Goal: Information Seeking & Learning: Learn about a topic

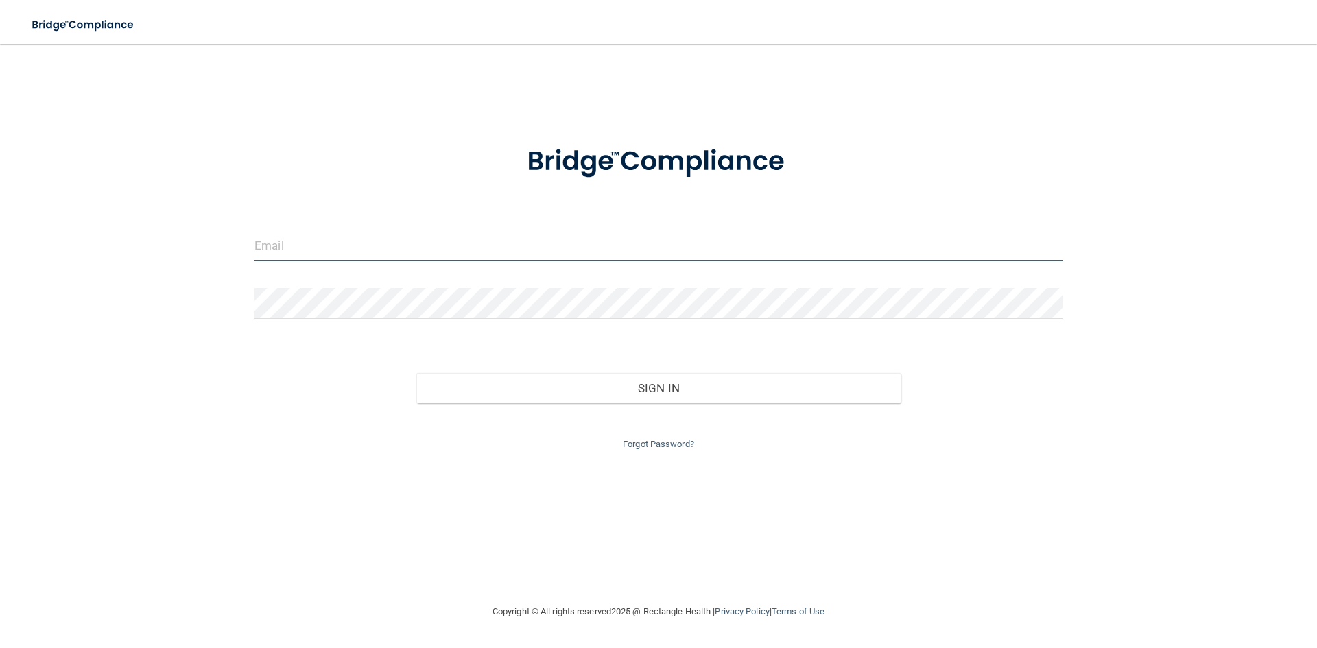
click at [972, 255] on input "email" at bounding box center [659, 246] width 808 height 31
click at [637, 248] on input "email" at bounding box center [659, 246] width 808 height 31
click at [337, 262] on div at bounding box center [658, 251] width 829 height 41
click at [344, 250] on input "email" at bounding box center [659, 246] width 808 height 31
type input "[EMAIL_ADDRESS][DOMAIN_NAME]"
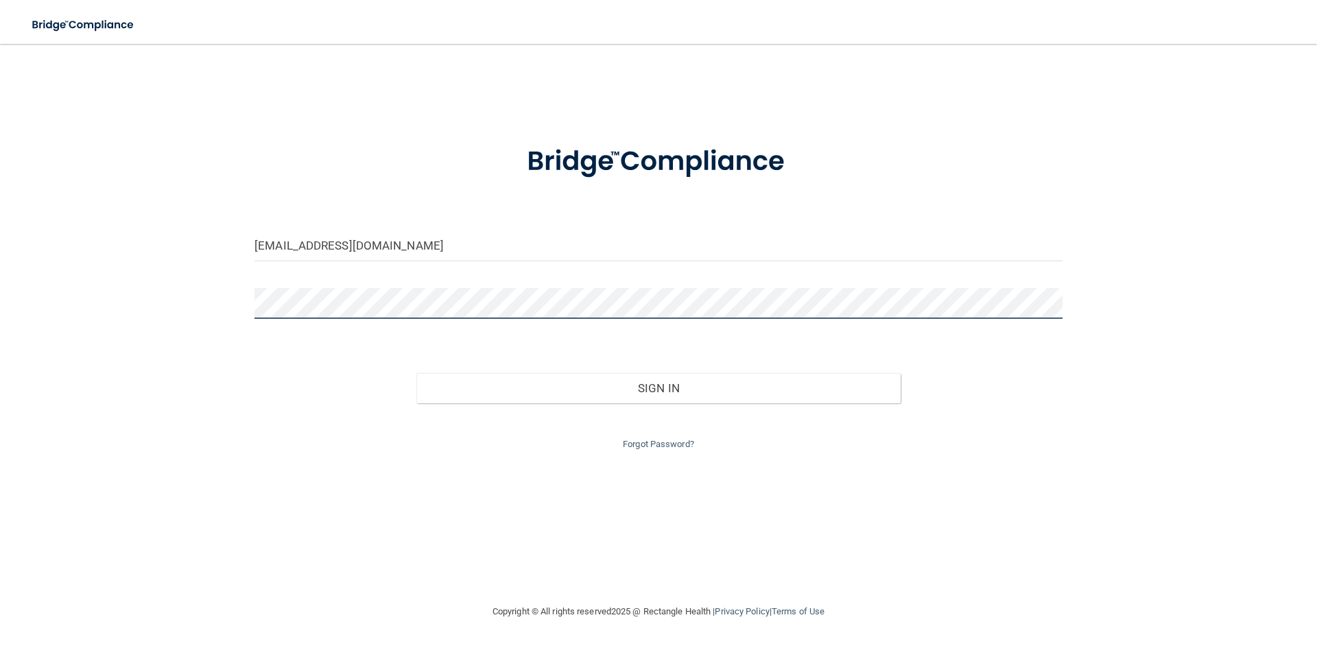
click at [416, 373] on button "Sign In" at bounding box center [658, 388] width 485 height 30
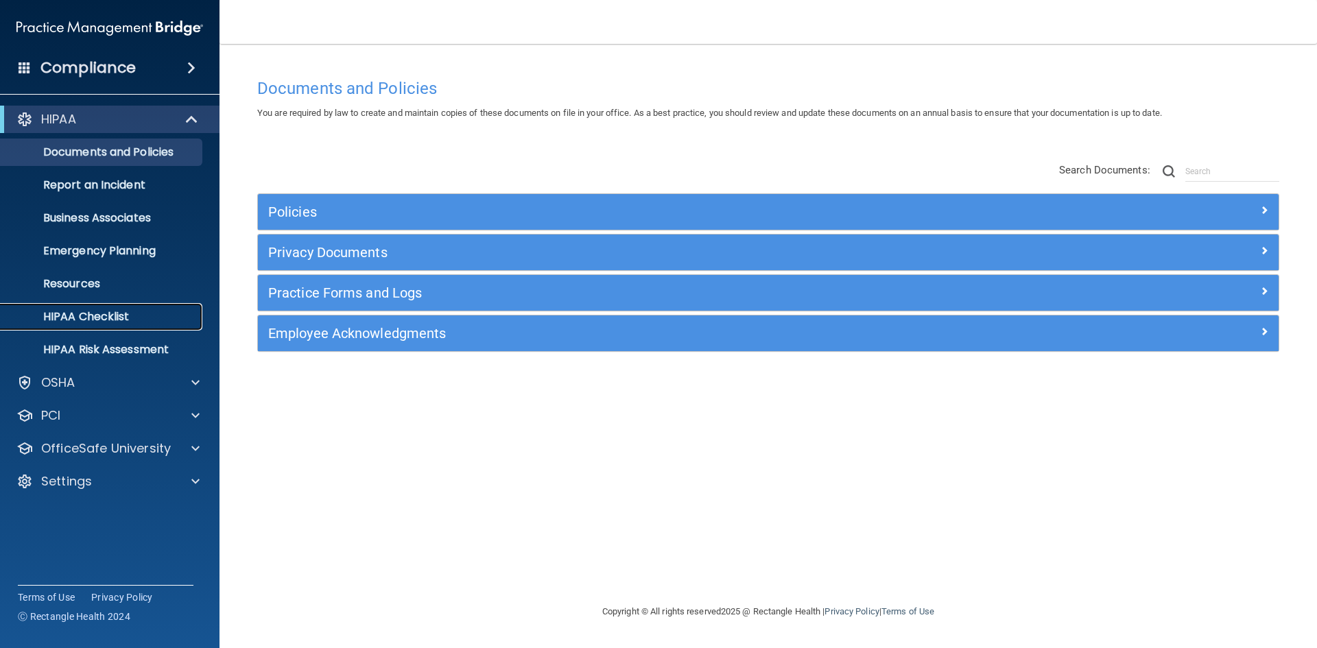
click at [110, 322] on p "HIPAA Checklist" at bounding box center [102, 317] width 187 height 14
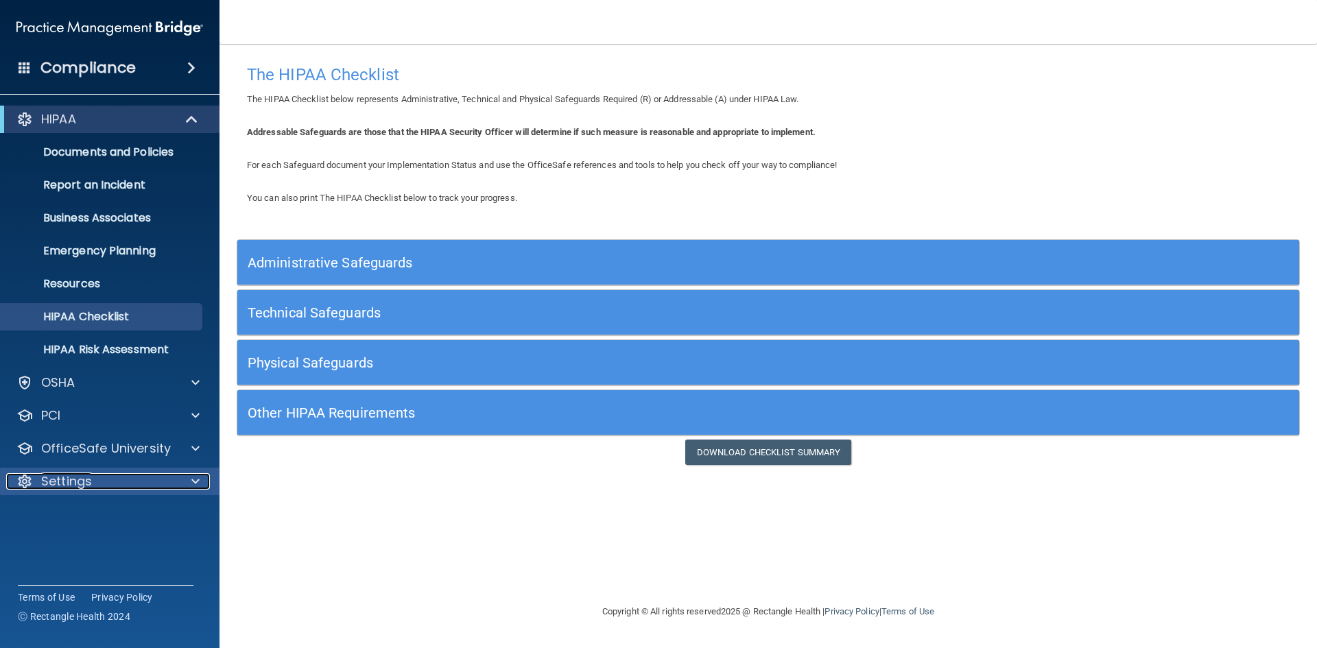
click at [141, 478] on div "Settings" at bounding box center [91, 481] width 170 height 16
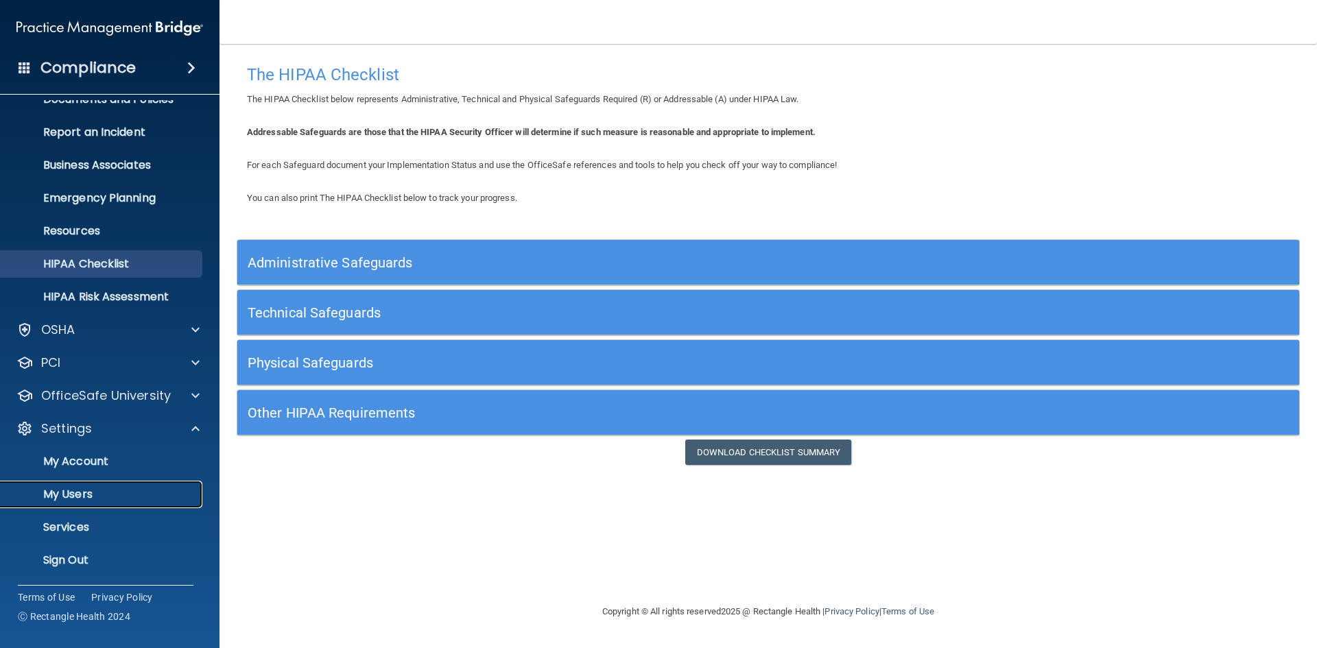
click at [128, 504] on link "My Users" at bounding box center [94, 494] width 216 height 27
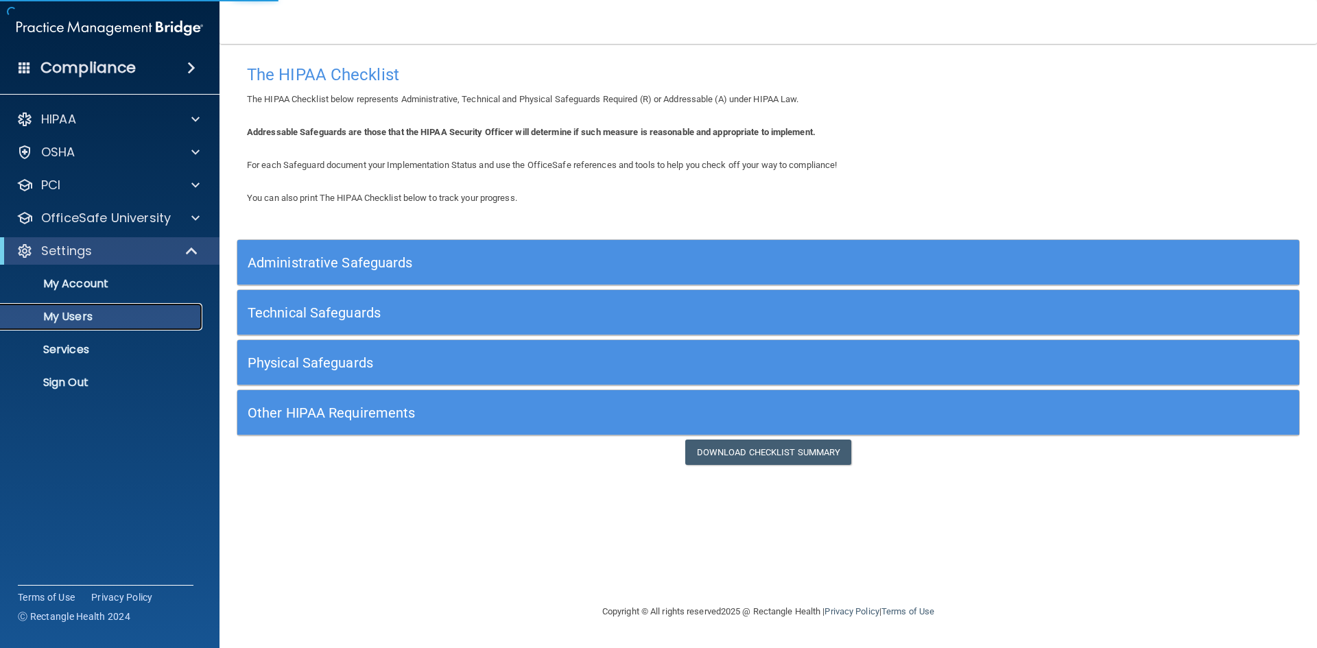
select select "20"
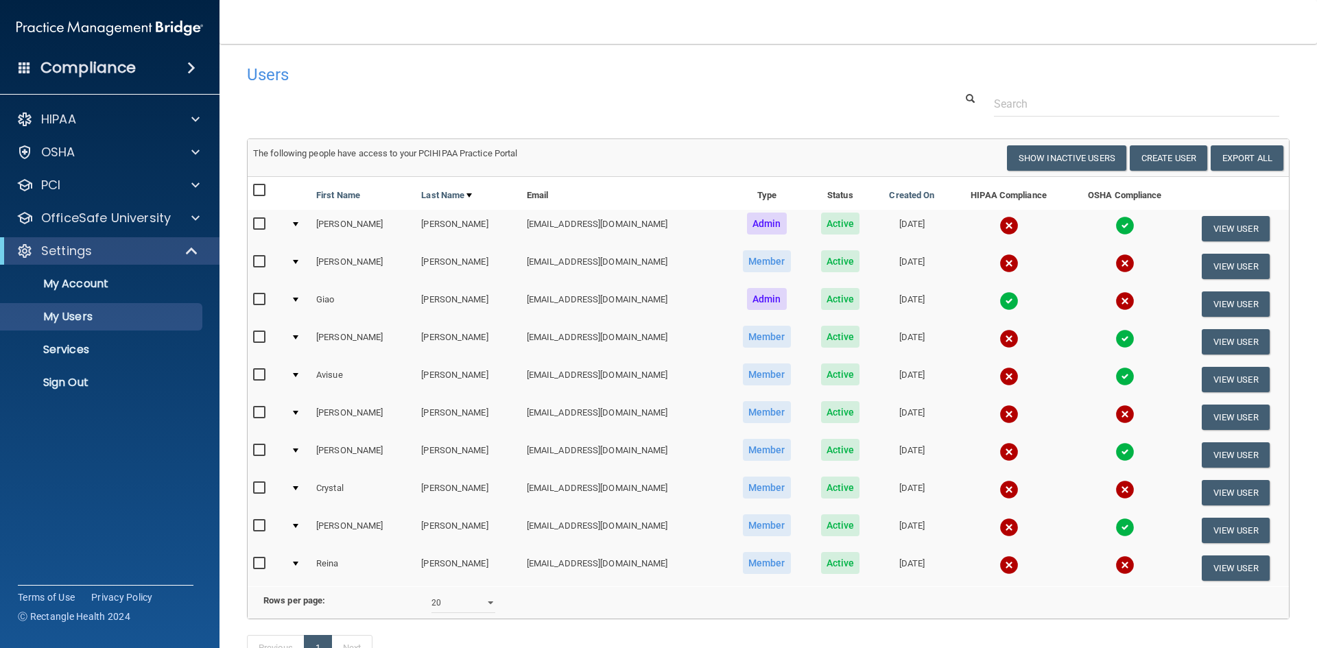
click at [257, 224] on input "checkbox" at bounding box center [261, 224] width 16 height 11
checkbox input "true"
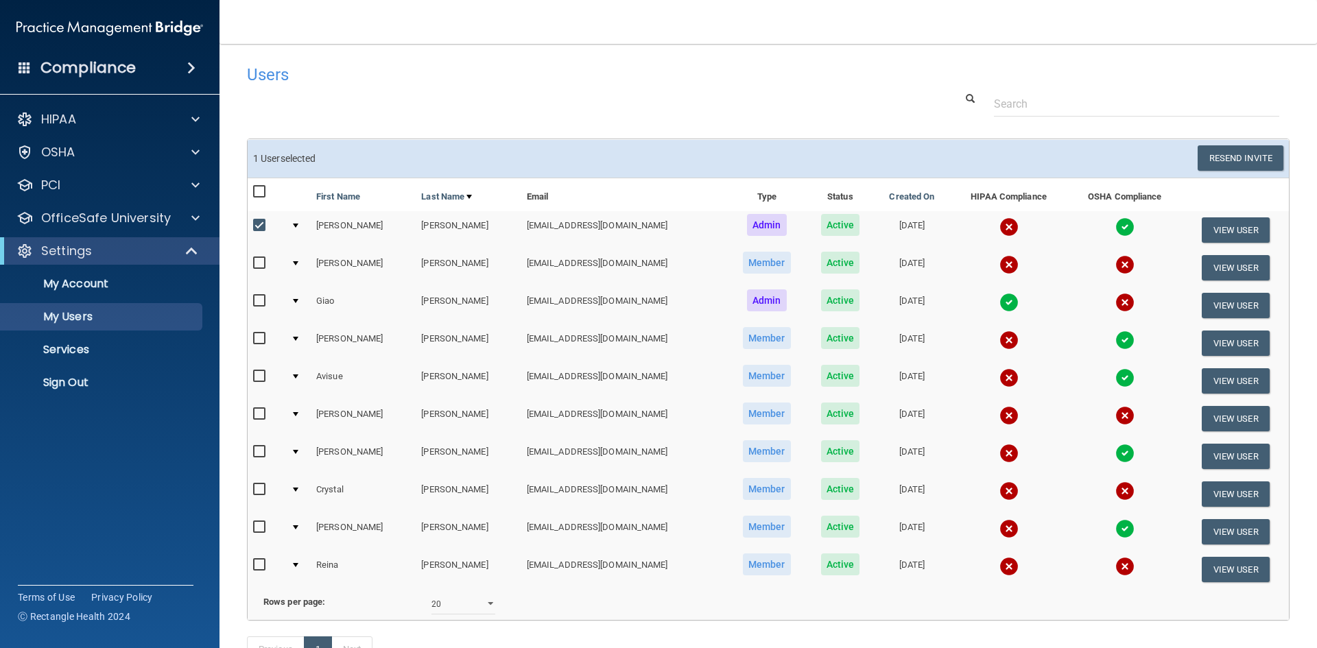
click at [259, 338] on input "checkbox" at bounding box center [261, 338] width 16 height 11
checkbox input "true"
click at [259, 376] on input "checkbox" at bounding box center [261, 376] width 16 height 11
checkbox input "true"
click at [257, 451] on input "checkbox" at bounding box center [261, 452] width 16 height 11
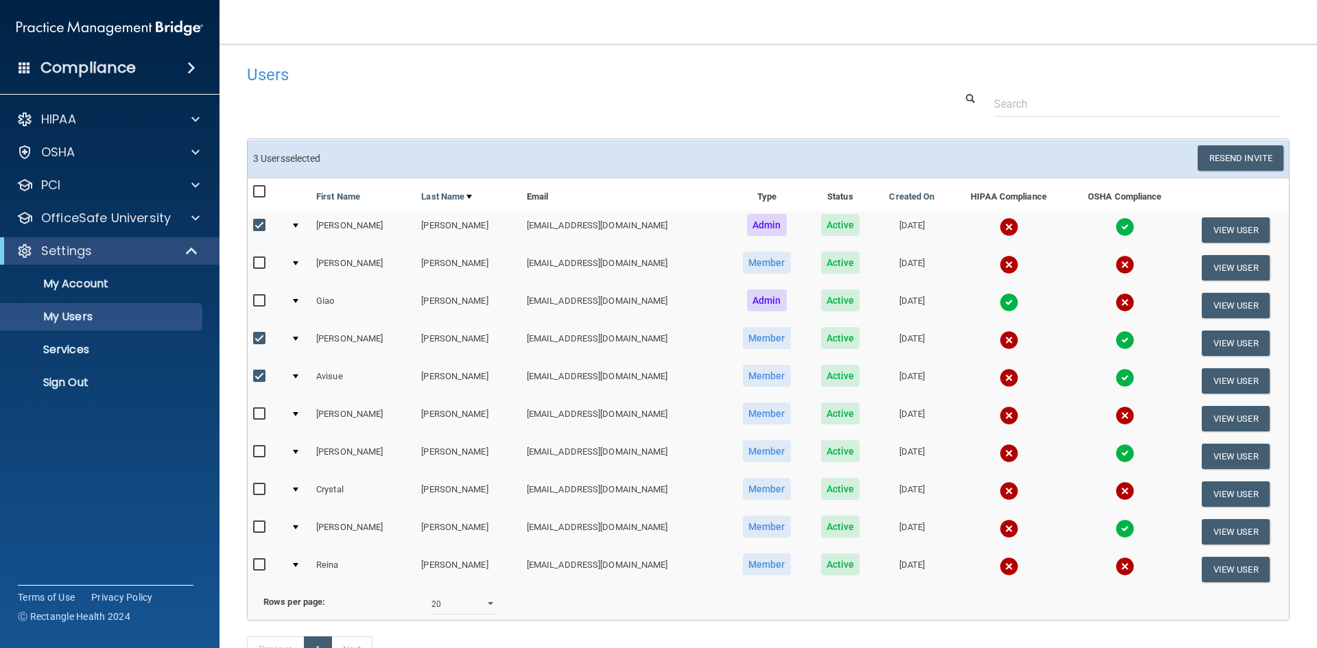
checkbox input "true"
click at [261, 489] on input "checkbox" at bounding box center [261, 489] width 16 height 11
checkbox input "true"
click at [259, 525] on input "checkbox" at bounding box center [261, 527] width 16 height 11
checkbox input "true"
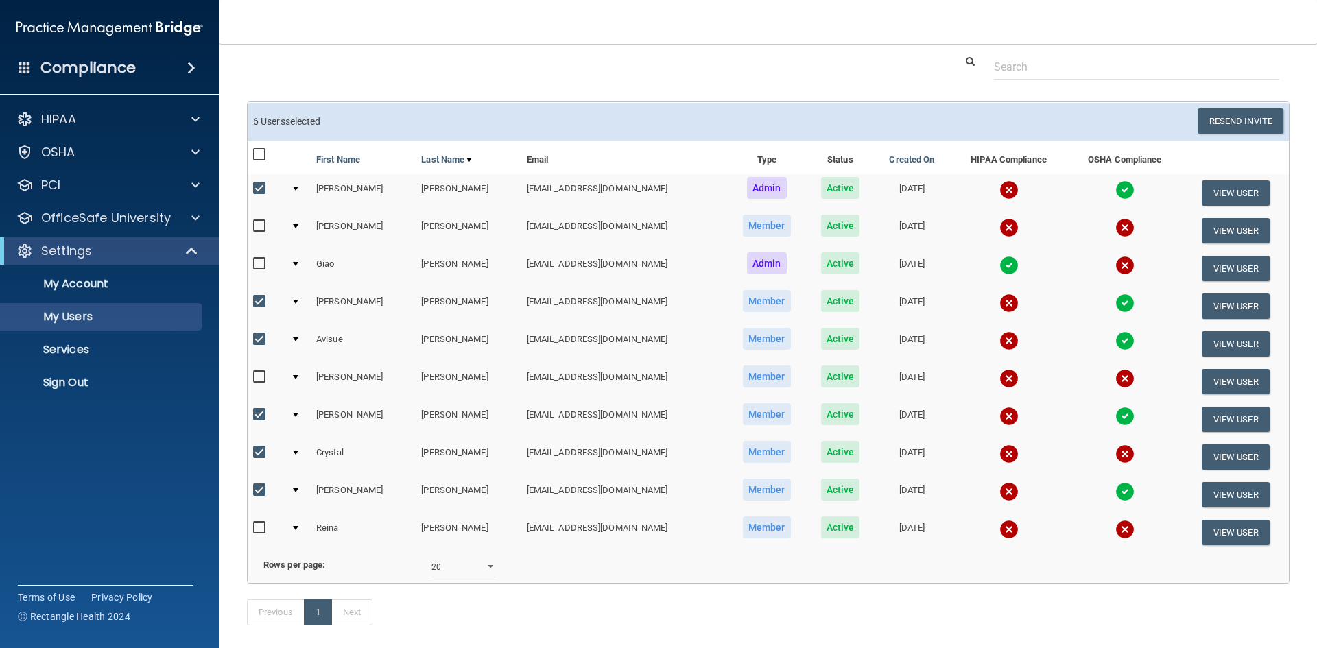
scroll to position [69, 0]
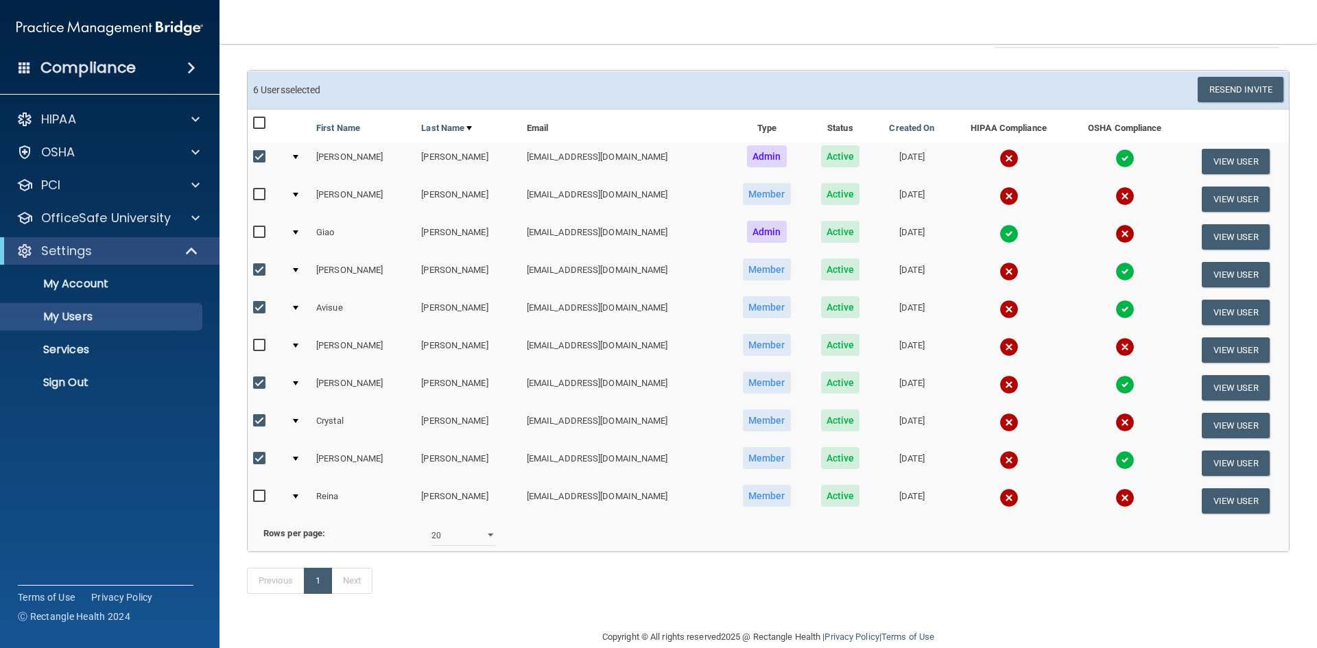
click at [259, 347] on input "checkbox" at bounding box center [261, 345] width 16 height 11
checkbox input "true"
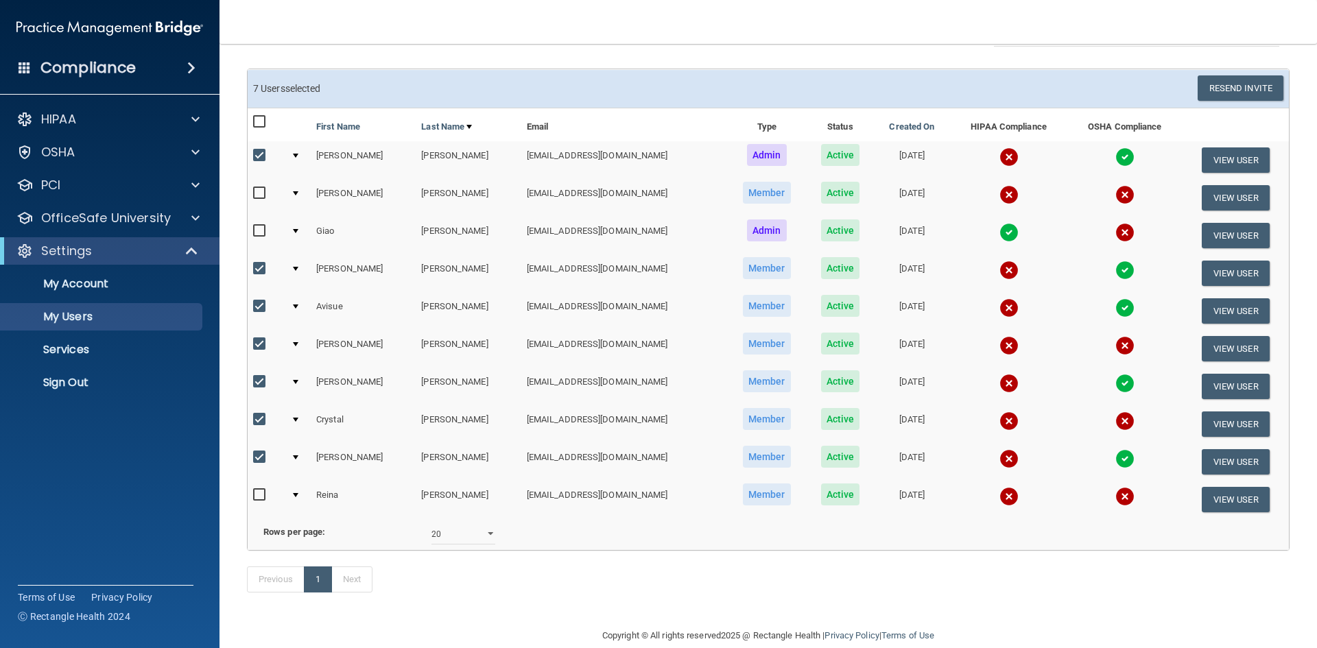
scroll to position [0, 0]
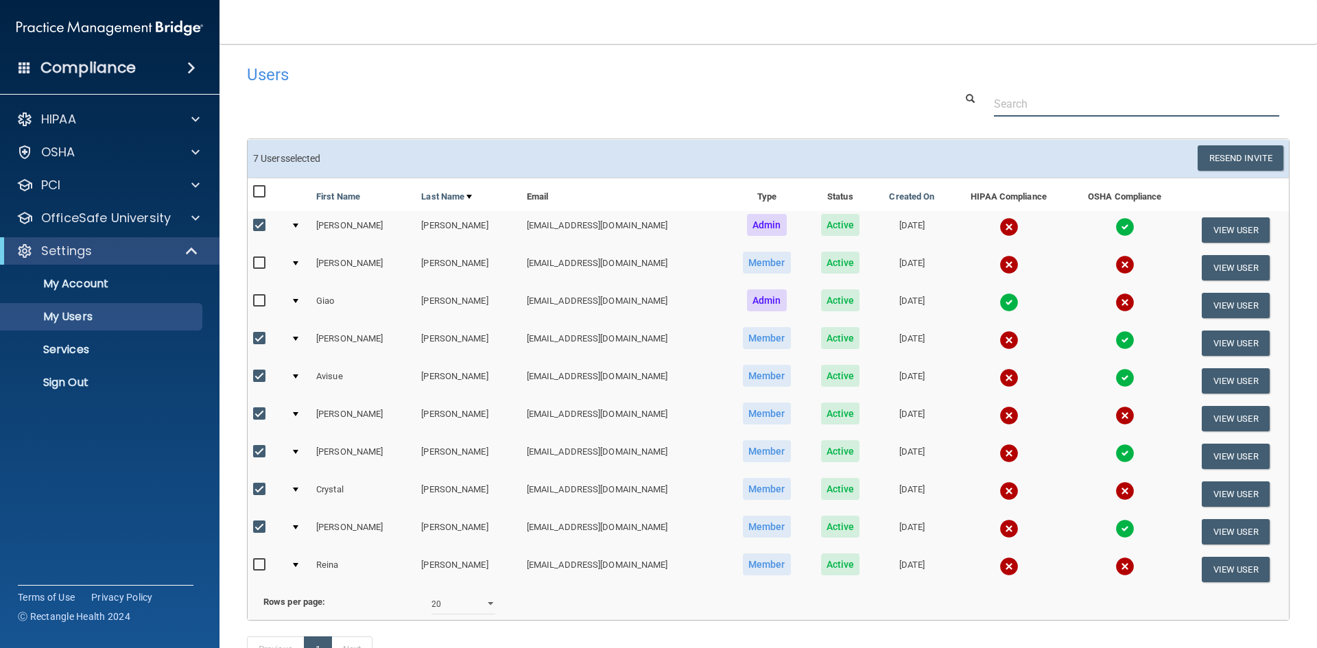
click at [509, 107] on div at bounding box center [768, 103] width 1063 height 25
click at [261, 223] on input "checkbox" at bounding box center [261, 225] width 16 height 11
checkbox input "false"
click at [1216, 335] on button "View User" at bounding box center [1236, 343] width 68 height 25
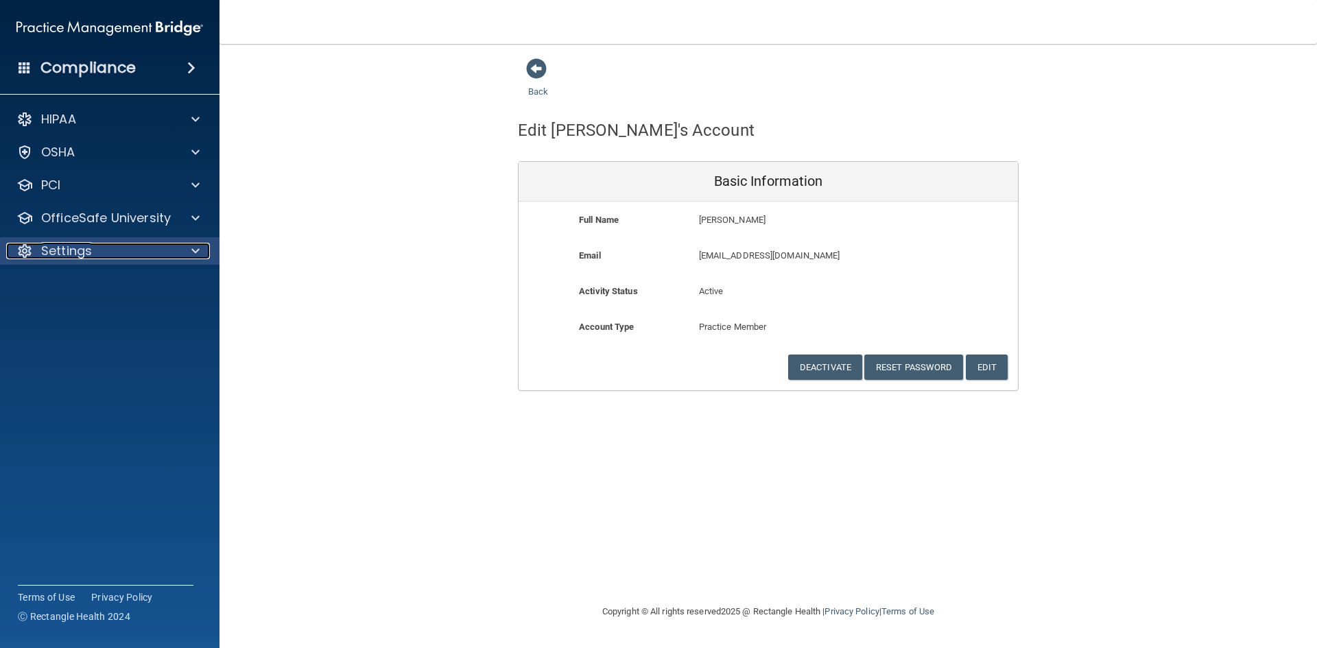
click at [122, 257] on div "Settings" at bounding box center [91, 251] width 170 height 16
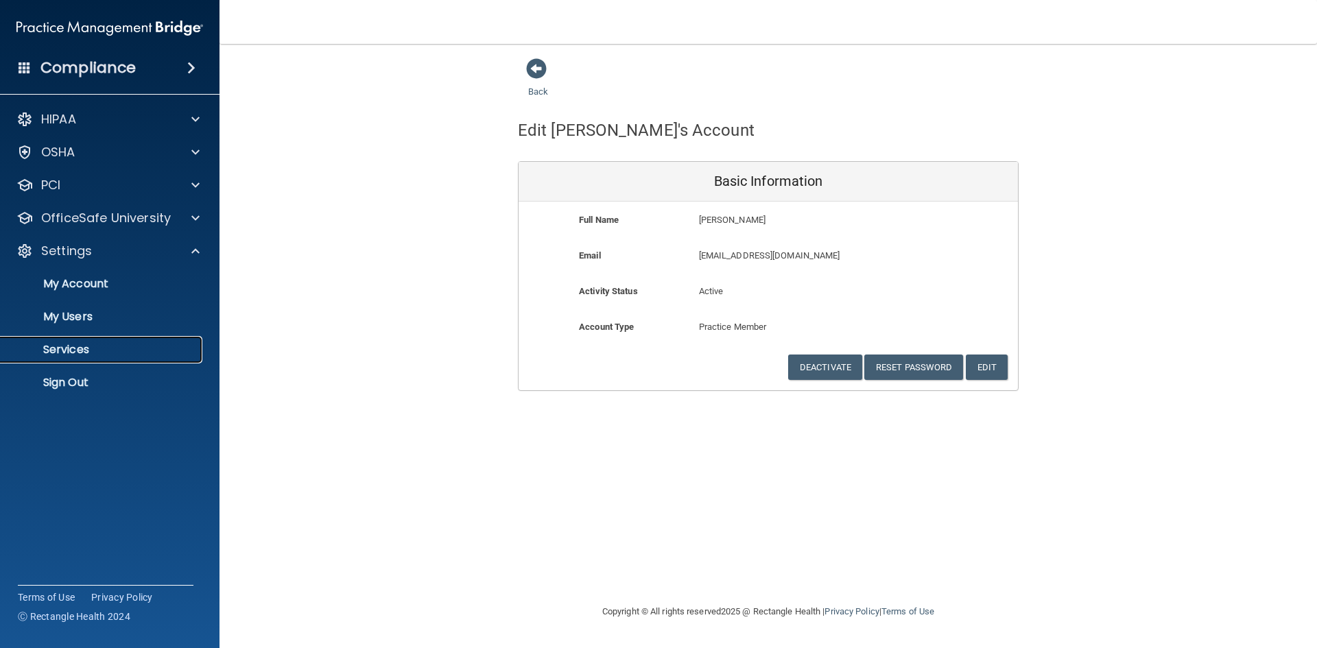
click at [96, 345] on p "Services" at bounding box center [102, 350] width 187 height 14
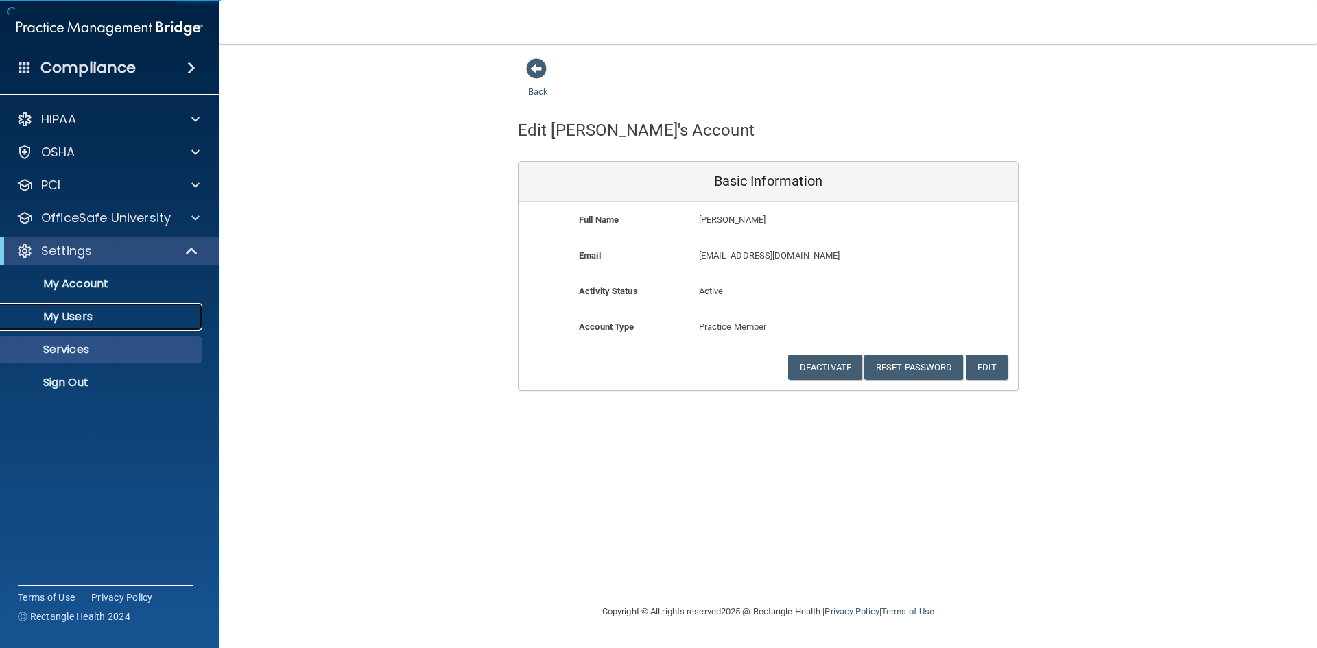
click at [89, 316] on p "My Users" at bounding box center [102, 317] width 187 height 14
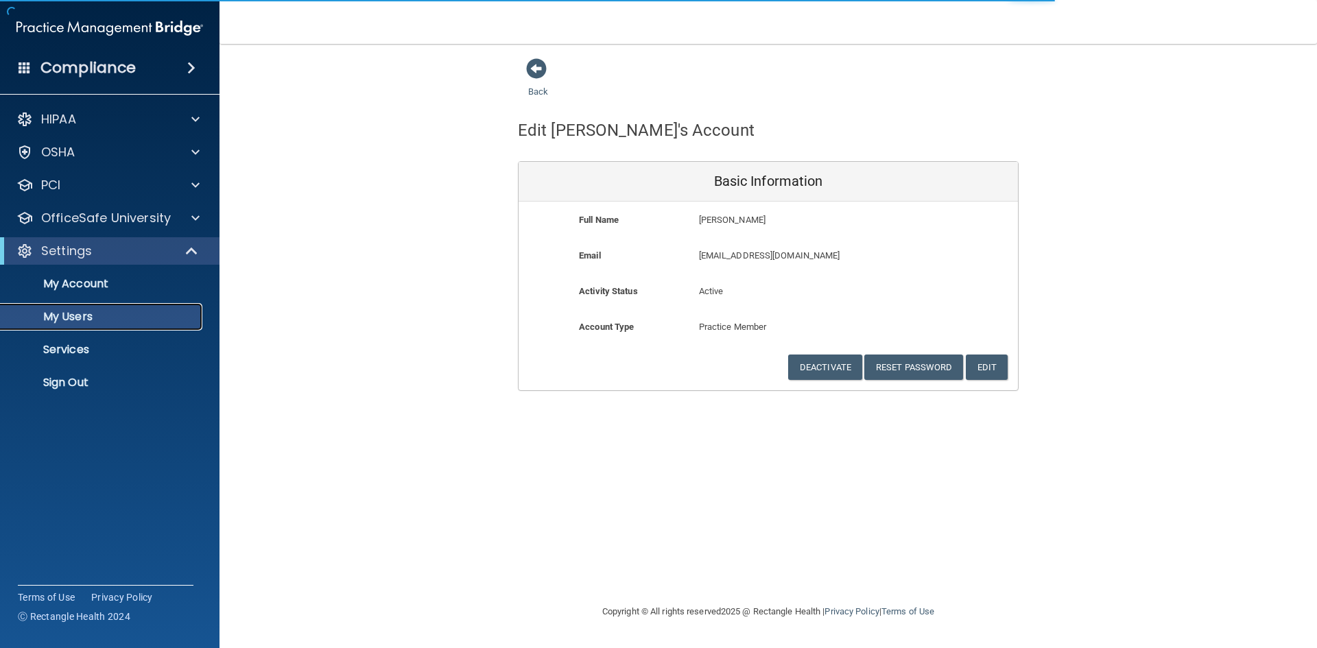
select select "20"
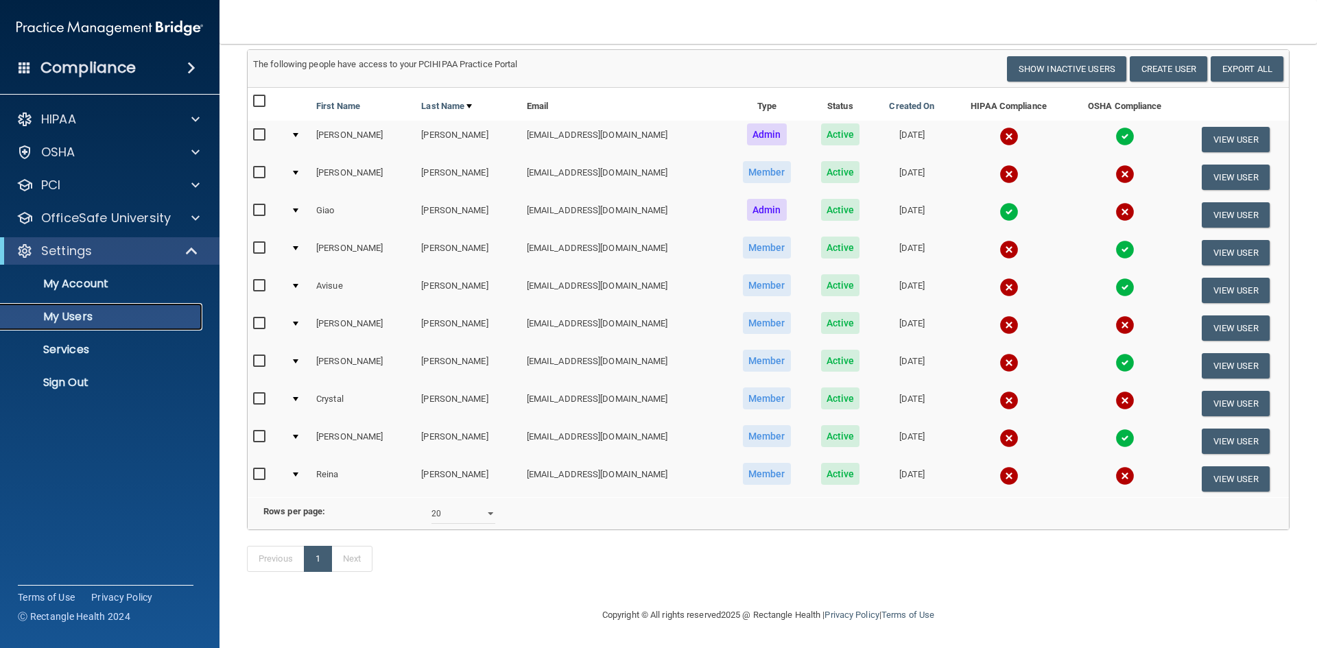
scroll to position [41, 0]
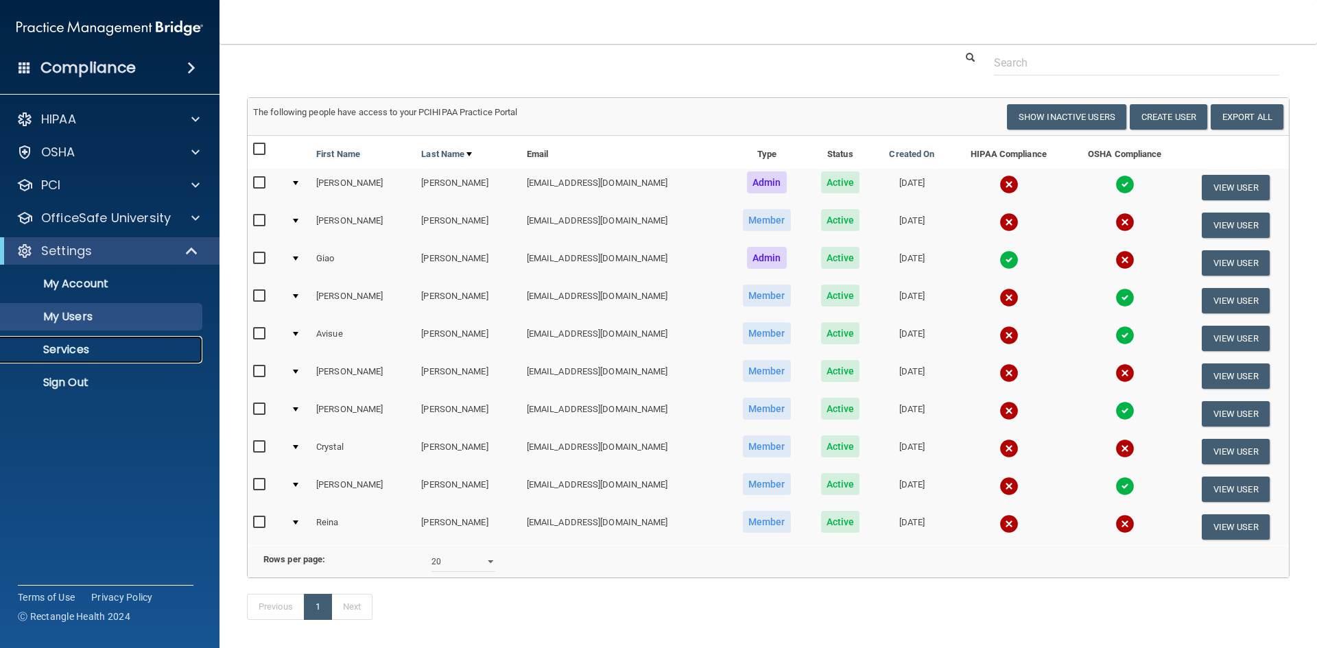
click at [93, 350] on p "Services" at bounding box center [102, 350] width 187 height 14
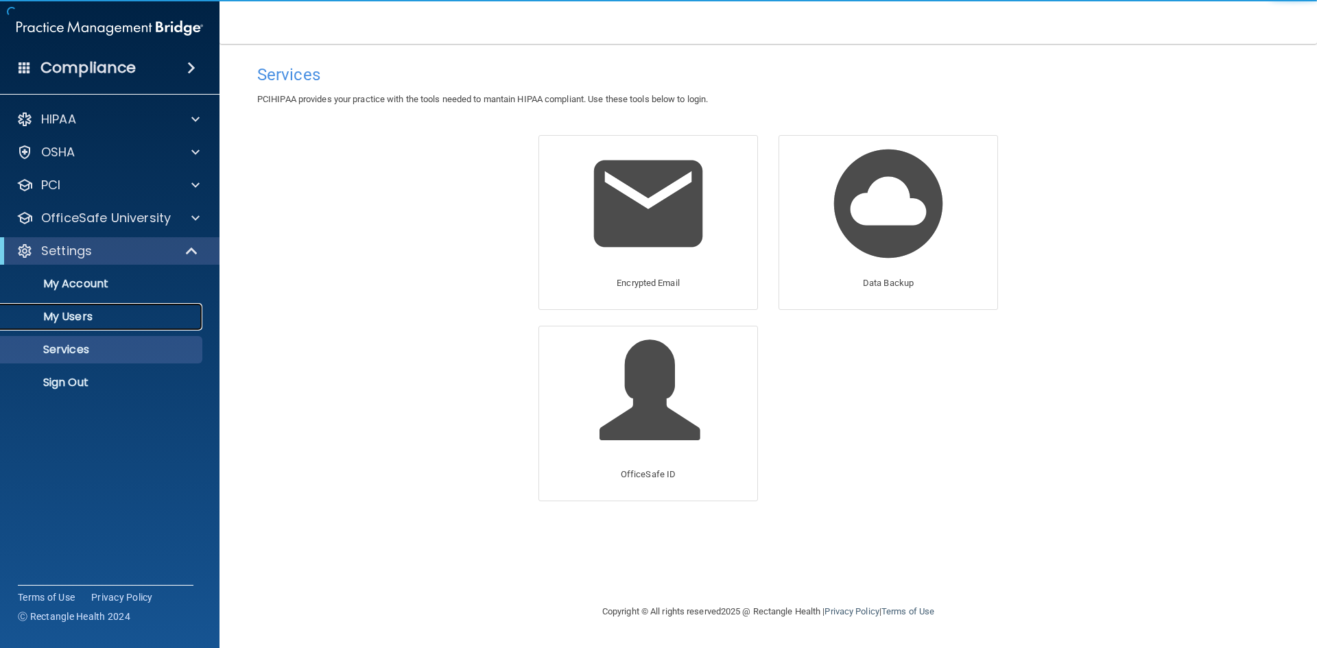
click at [99, 314] on p "My Users" at bounding box center [102, 317] width 187 height 14
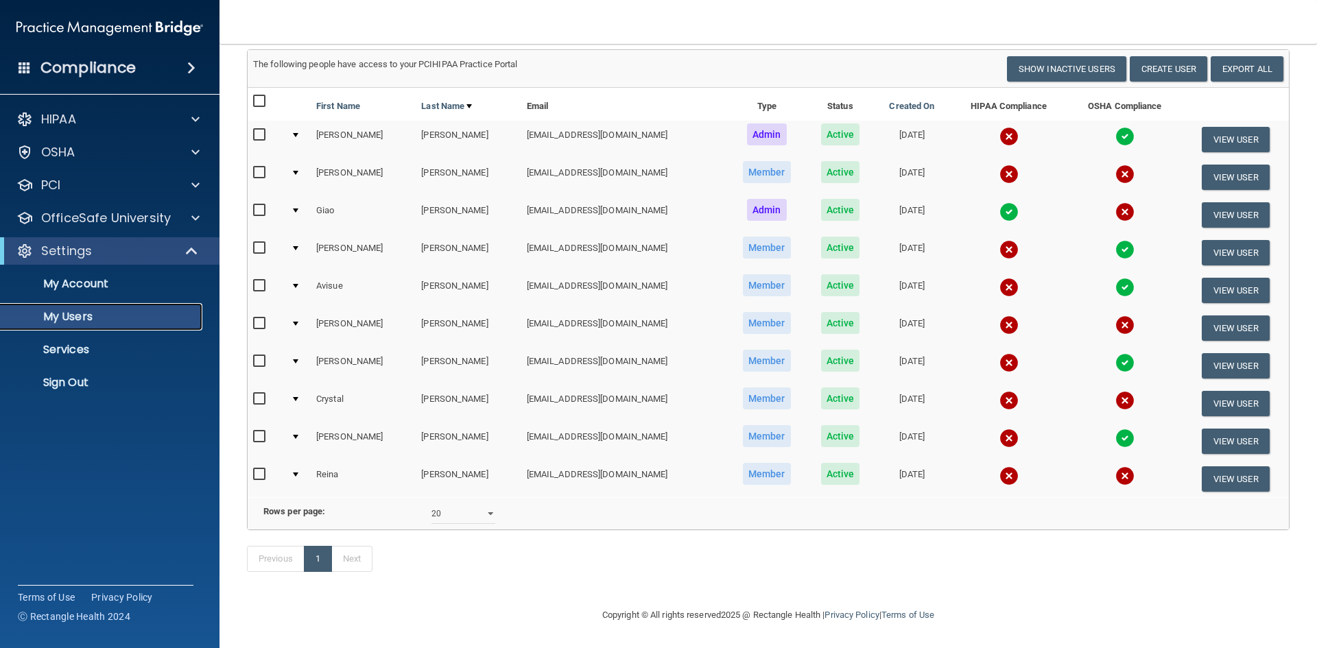
scroll to position [110, 0]
click at [479, 504] on select "10 20 30 40 all" at bounding box center [464, 514] width 64 height 21
select select "10"
click at [432, 504] on select "10 20 30 40 all" at bounding box center [464, 514] width 64 height 21
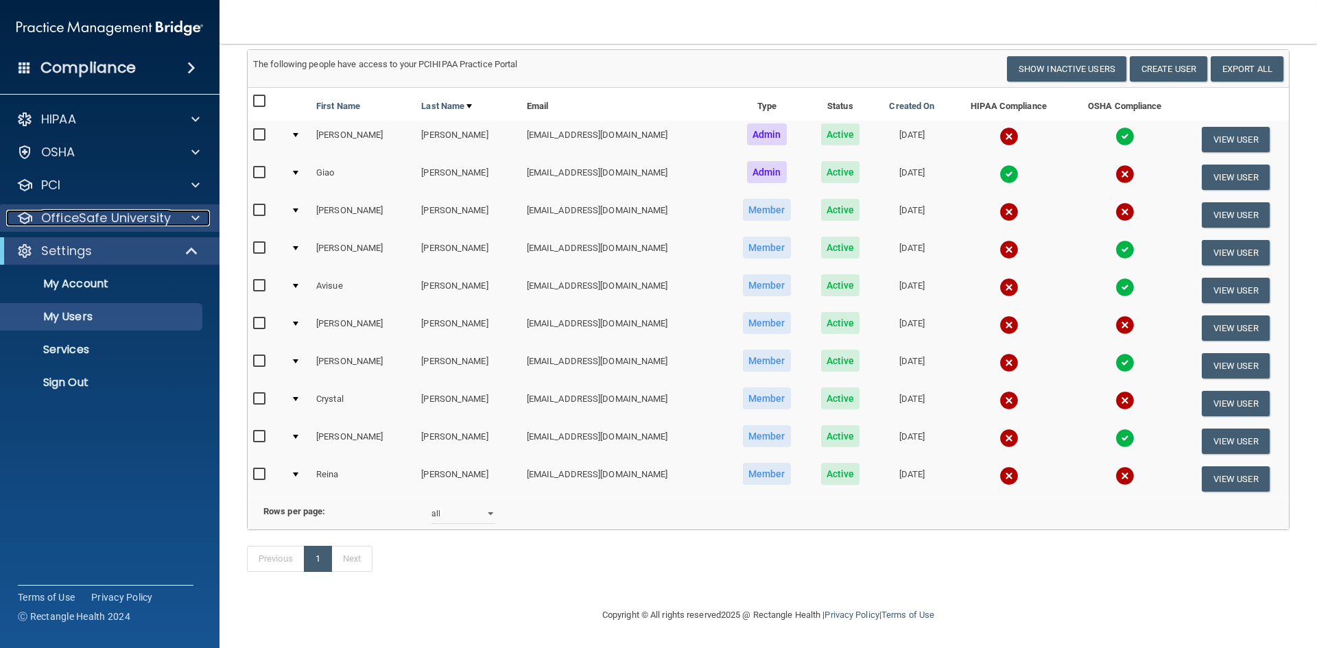
click at [91, 226] on p "OfficeSafe University" at bounding box center [106, 218] width 130 height 16
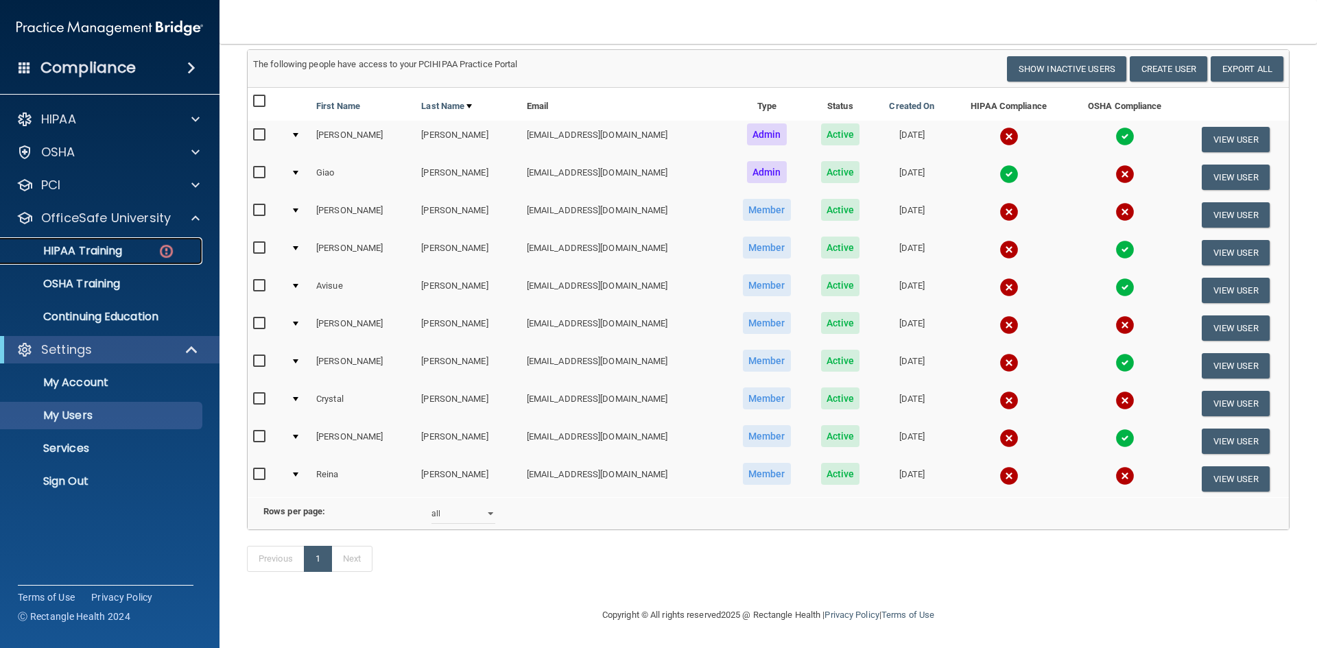
click at [91, 254] on p "HIPAA Training" at bounding box center [65, 251] width 113 height 14
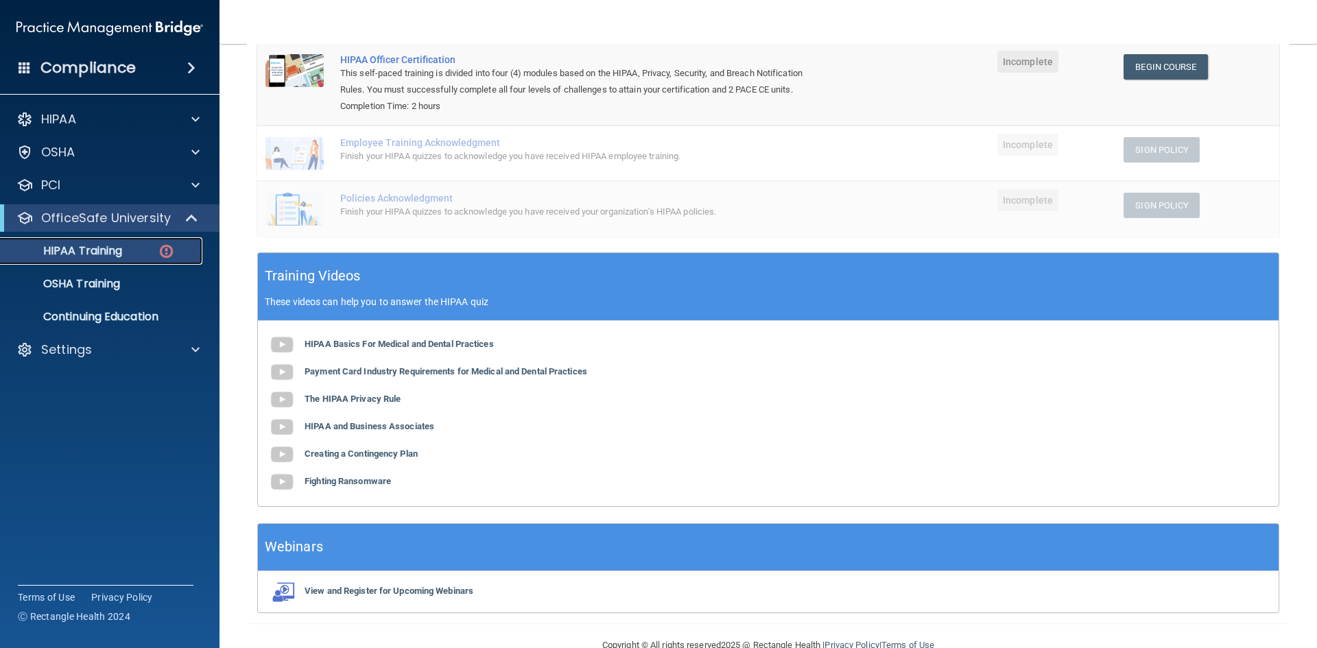
scroll to position [230, 0]
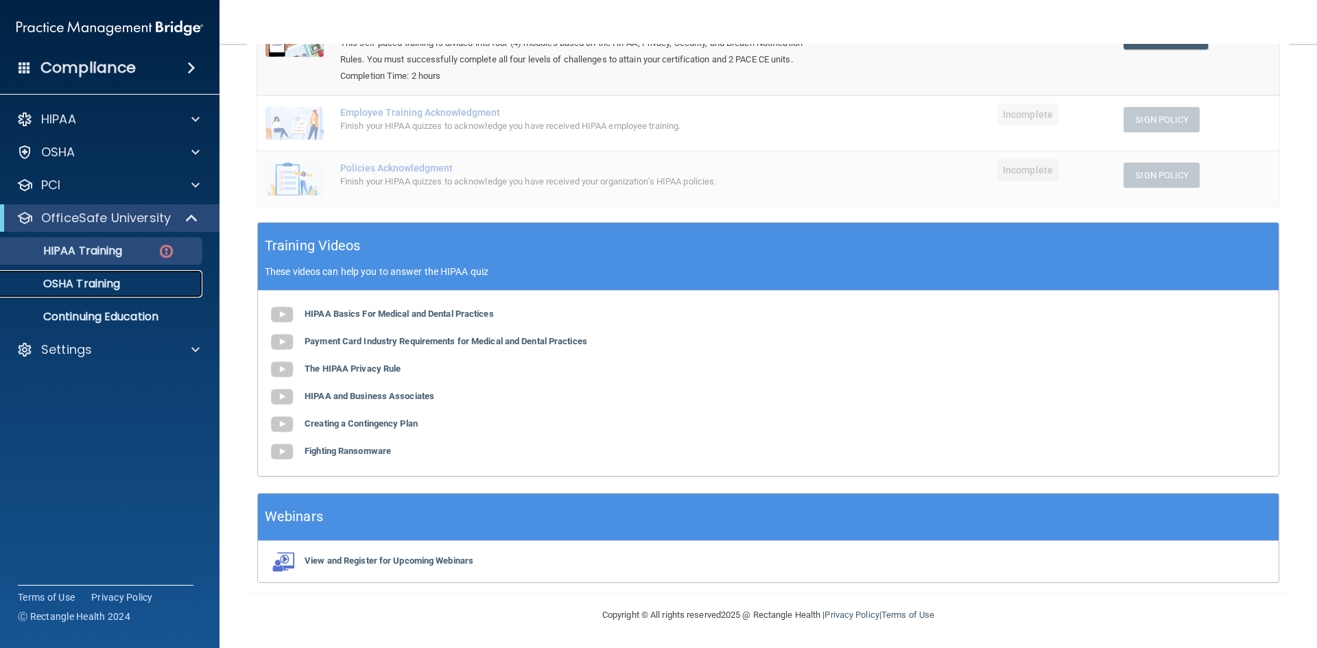
click at [84, 277] on p "OSHA Training" at bounding box center [64, 284] width 111 height 14
